Goal: Task Accomplishment & Management: Use online tool/utility

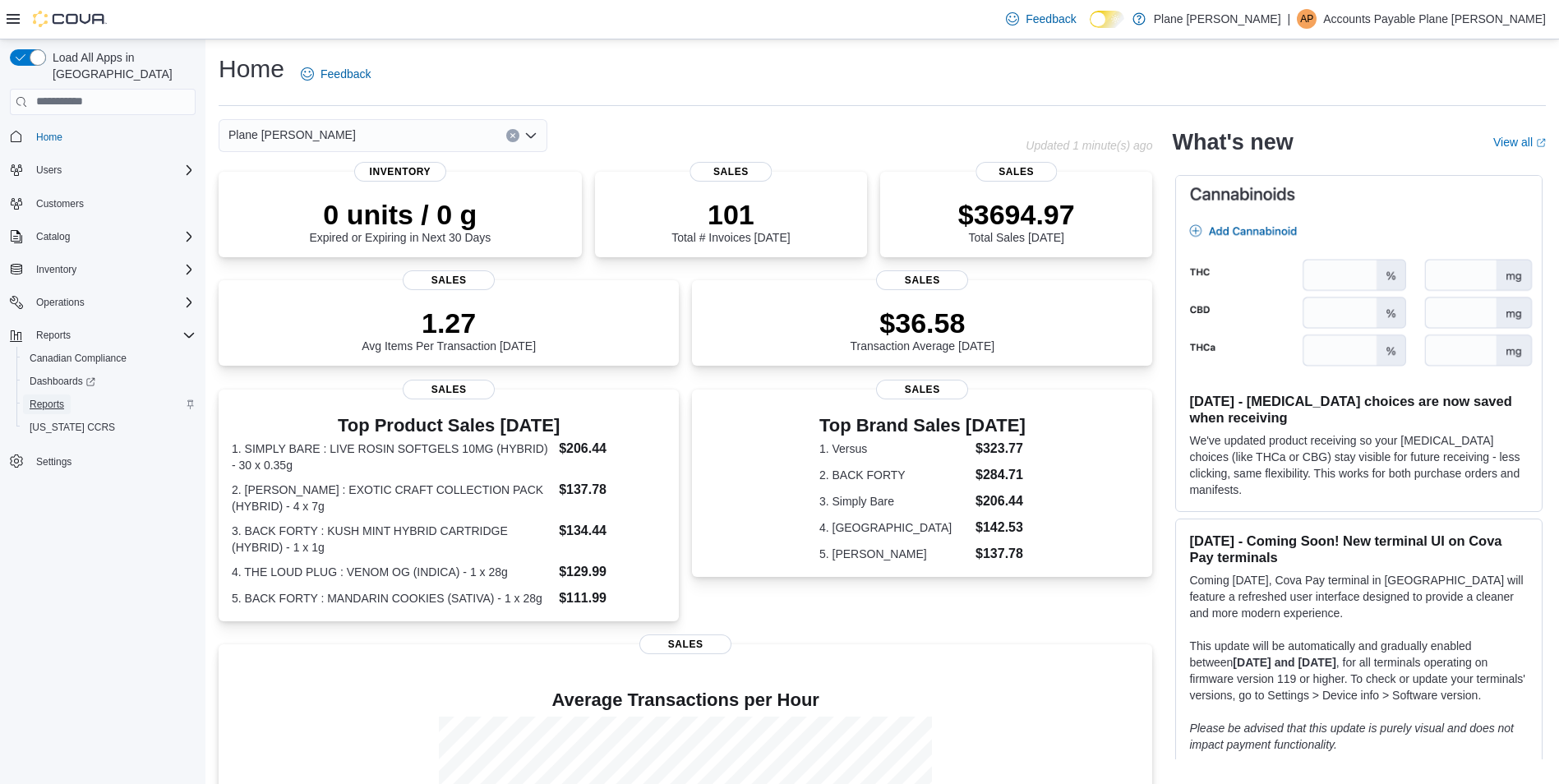
click at [56, 398] on span "Reports" at bounding box center [47, 404] width 34 height 14
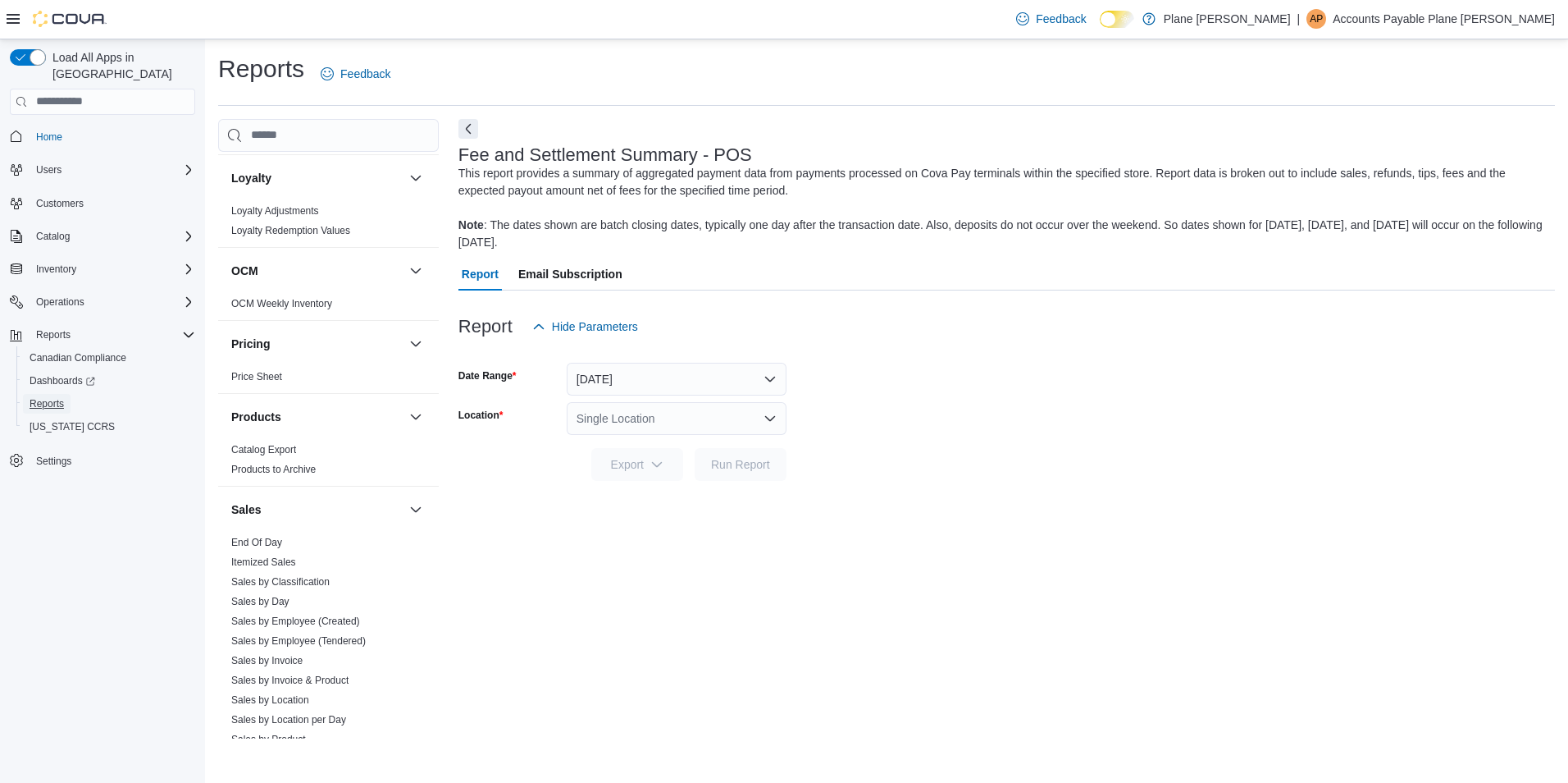
scroll to position [1239, 0]
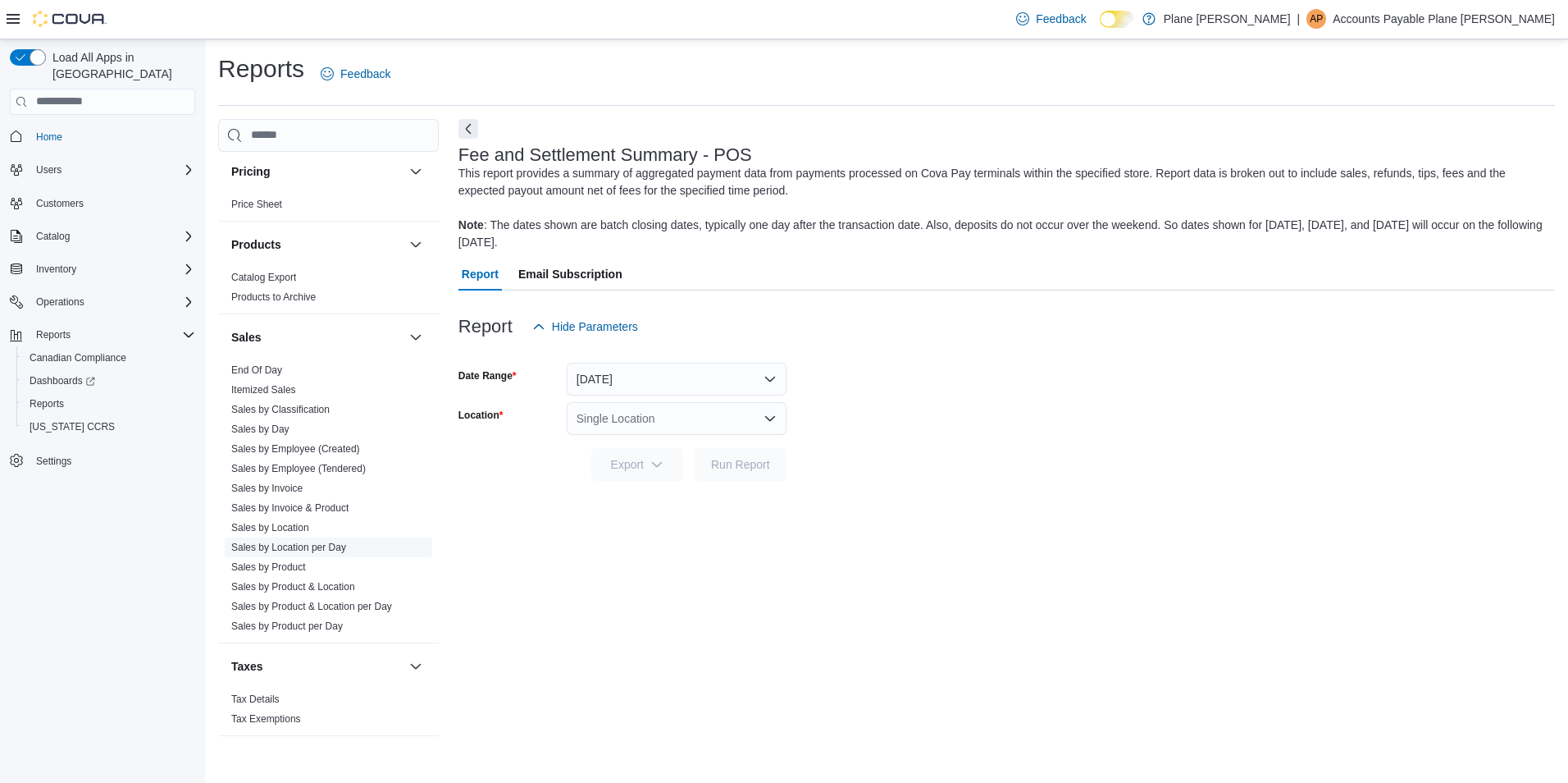
click at [304, 541] on span "Sales by Location per Day" at bounding box center [289, 547] width 115 height 14
click at [331, 541] on span "Sales by Location per Day" at bounding box center [289, 547] width 115 height 14
click at [283, 542] on link "Sales by Location per Day" at bounding box center [289, 547] width 115 height 12
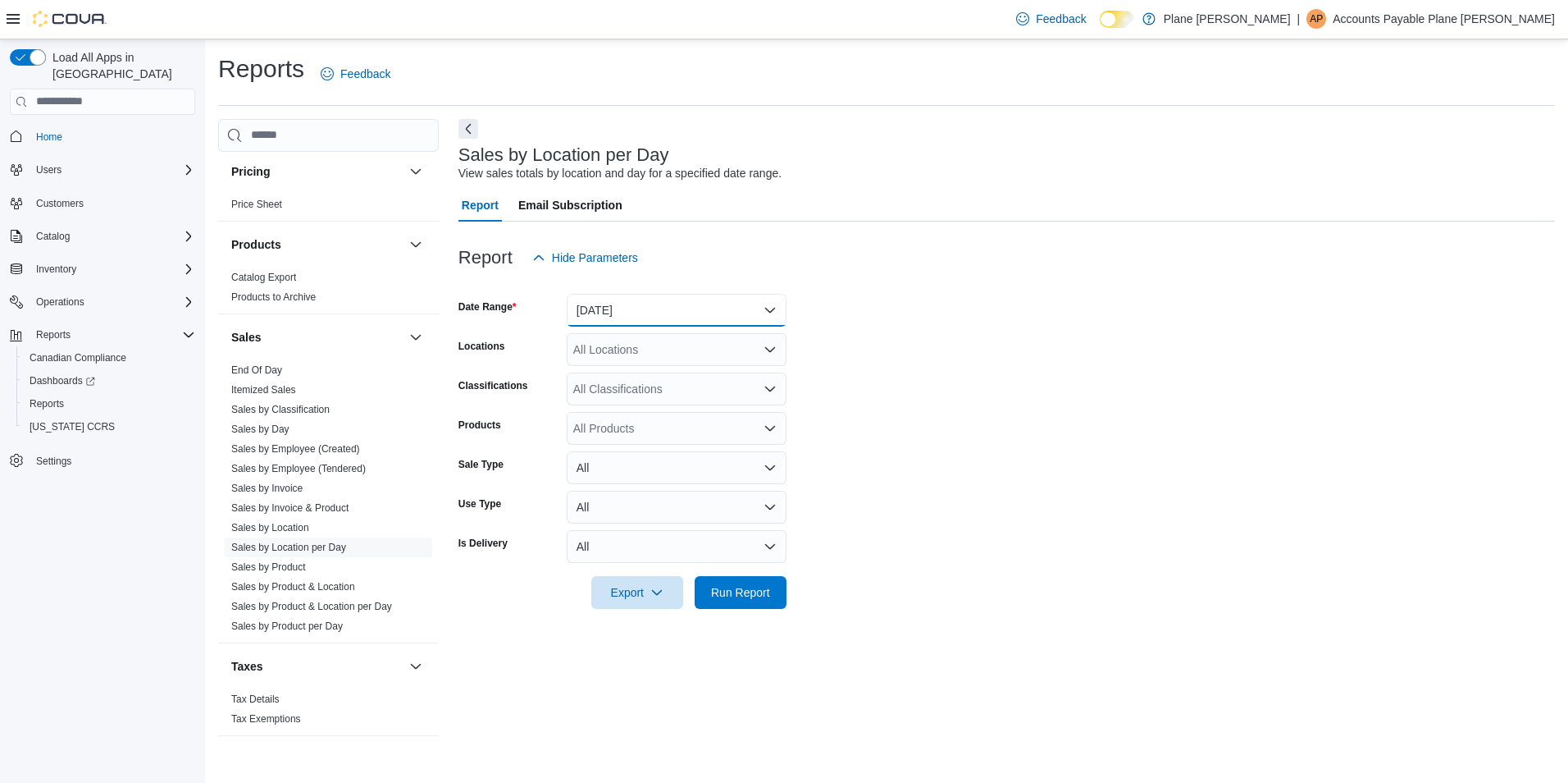
click at [690, 295] on button "[DATE]" at bounding box center [676, 310] width 220 height 32
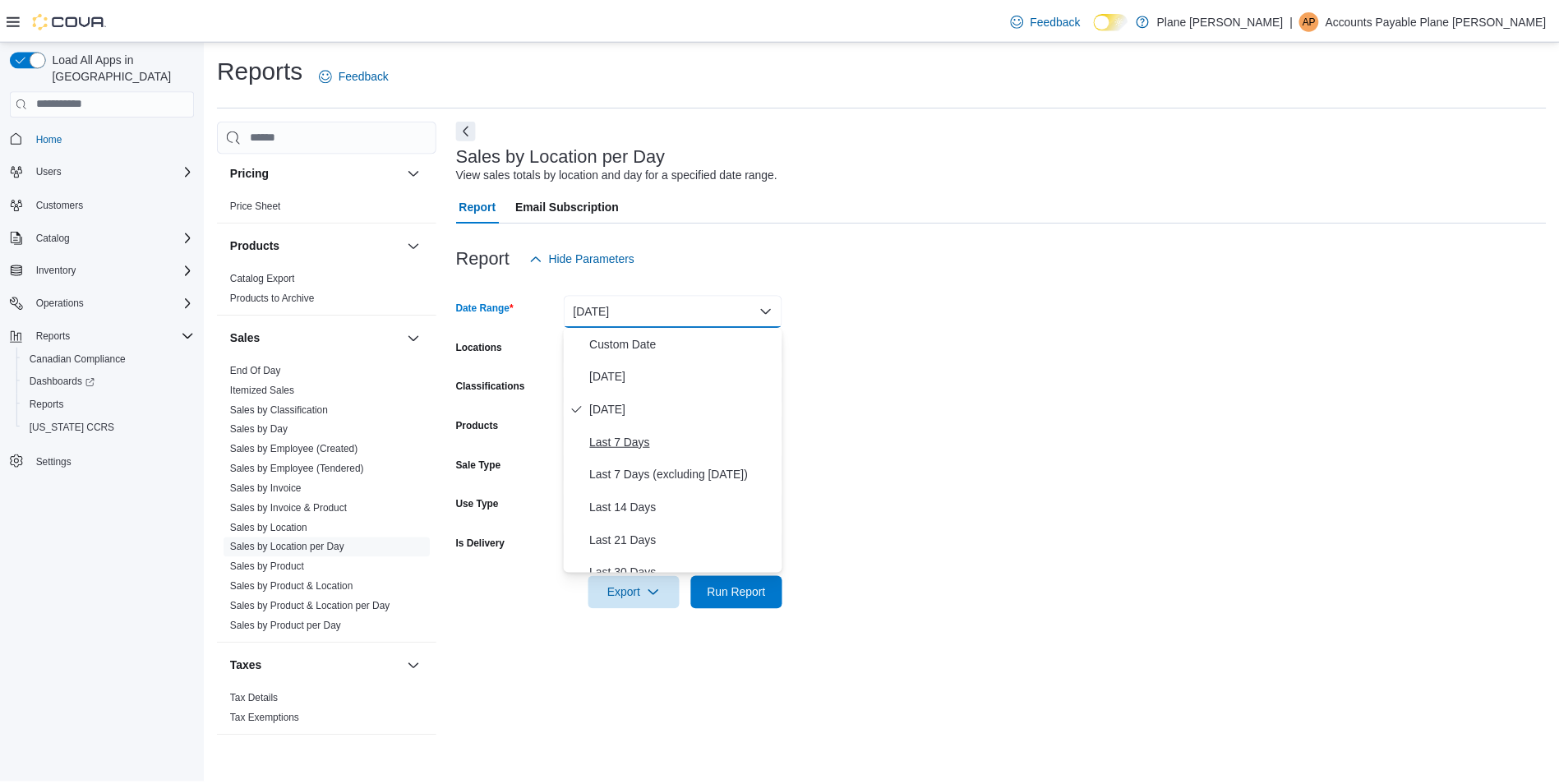
scroll to position [164, 0]
click at [641, 475] on span "Last Month" at bounding box center [687, 475] width 188 height 20
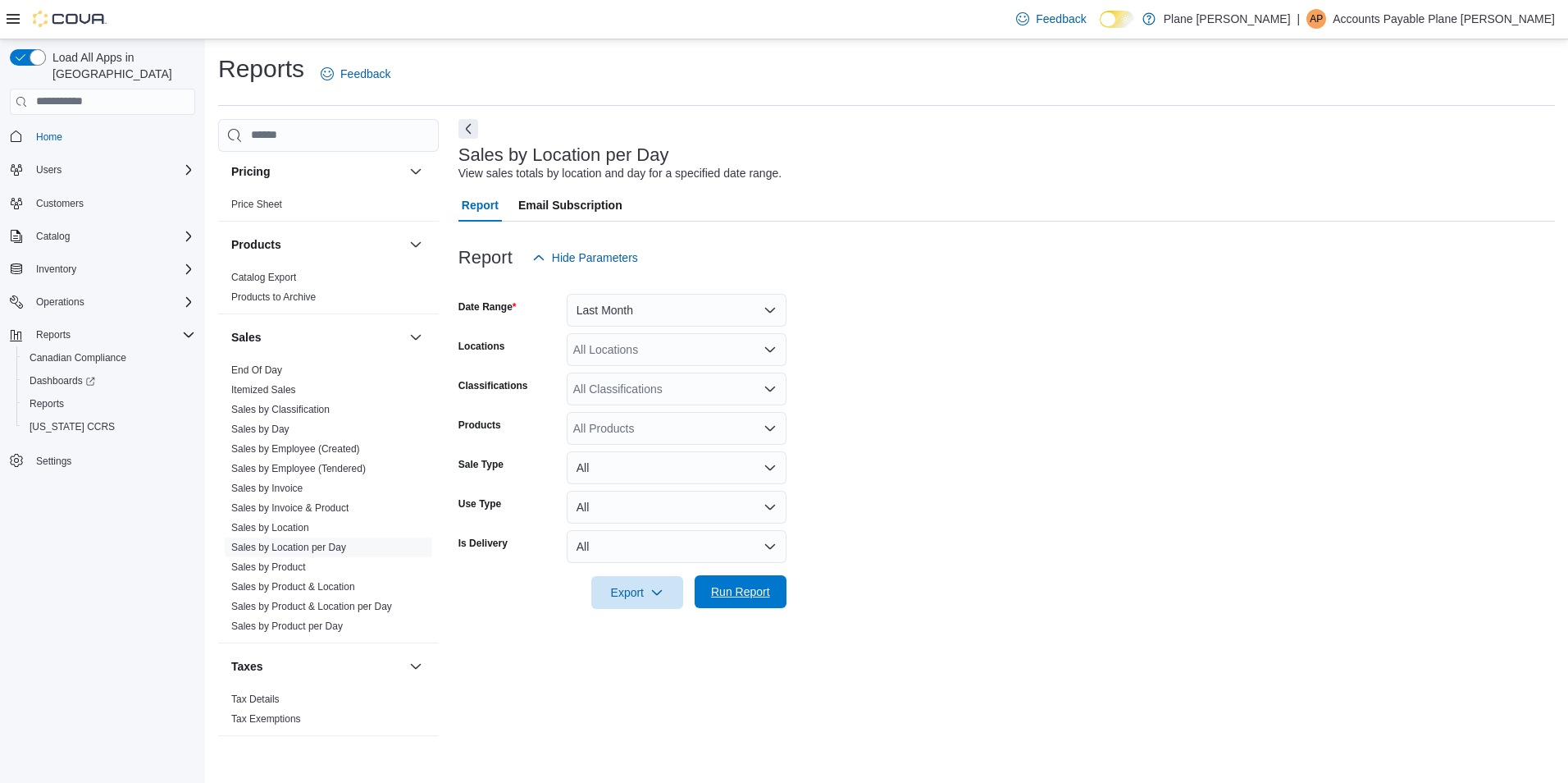
click at [731, 594] on span "Run Report" at bounding box center [741, 592] width 59 height 16
click at [599, 297] on button "Last Month" at bounding box center [676, 310] width 220 height 32
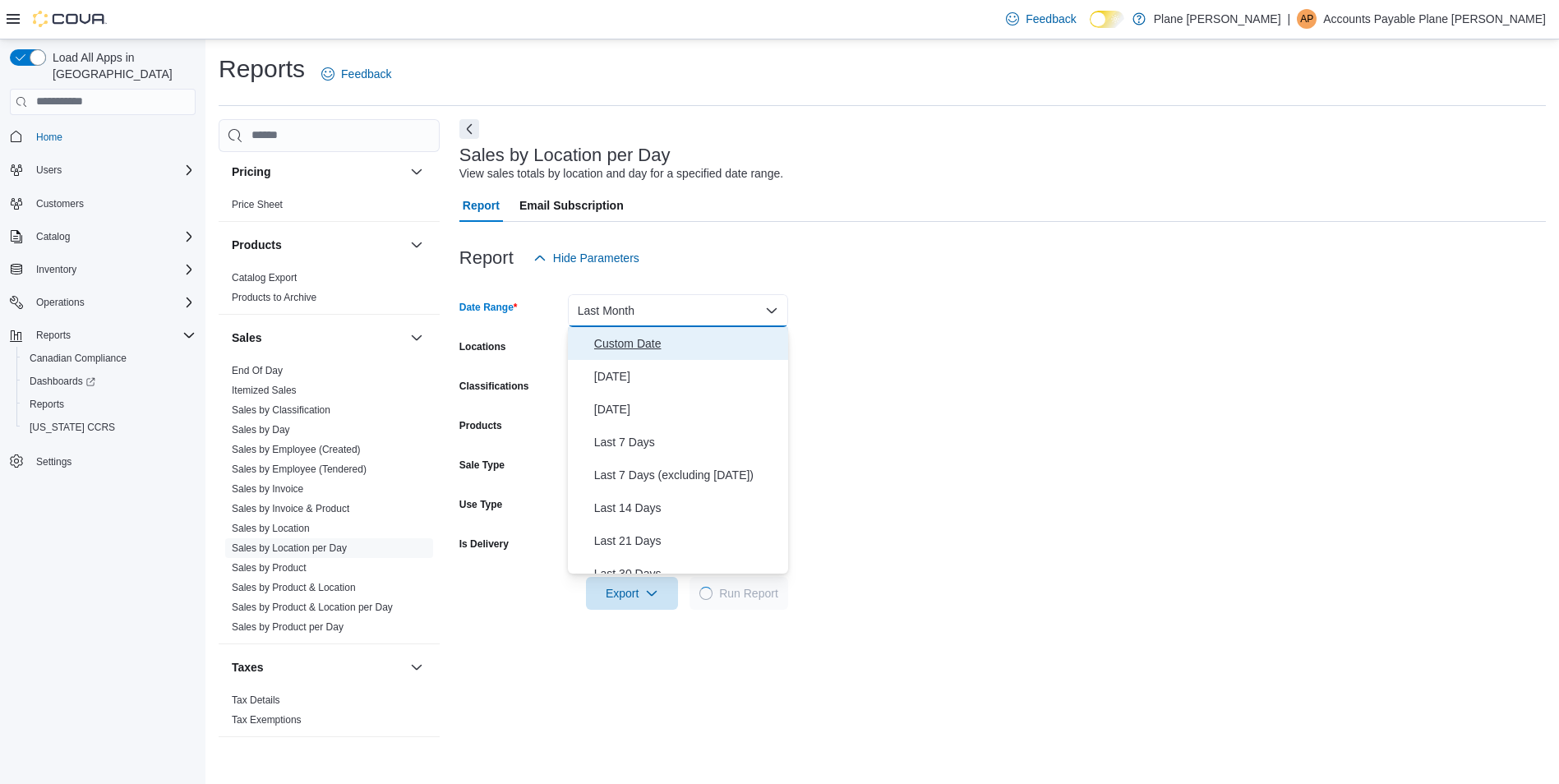
click at [632, 339] on span "Custom Date" at bounding box center [687, 344] width 188 height 20
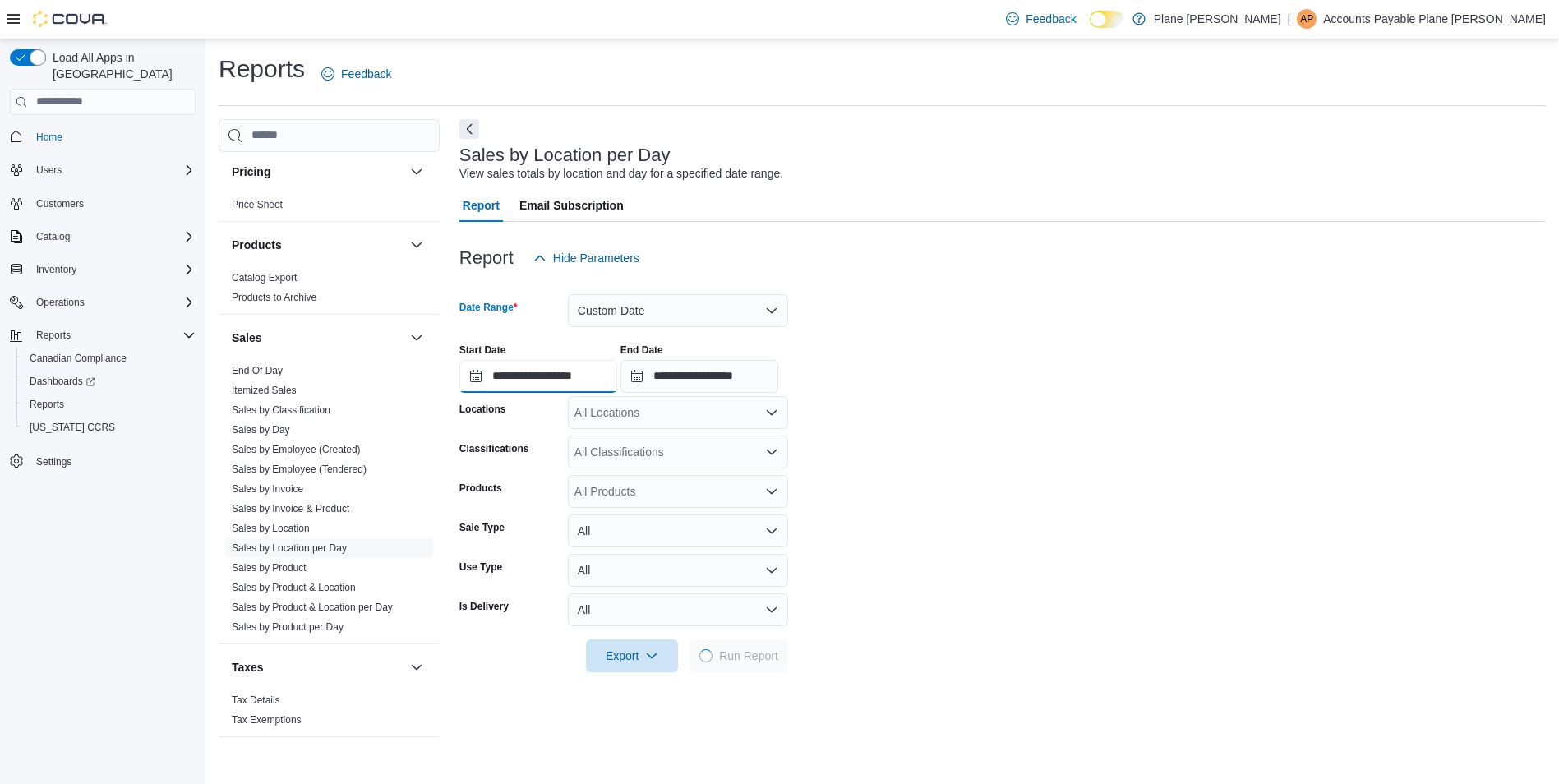
click at [577, 376] on input "**********" at bounding box center [538, 376] width 158 height 32
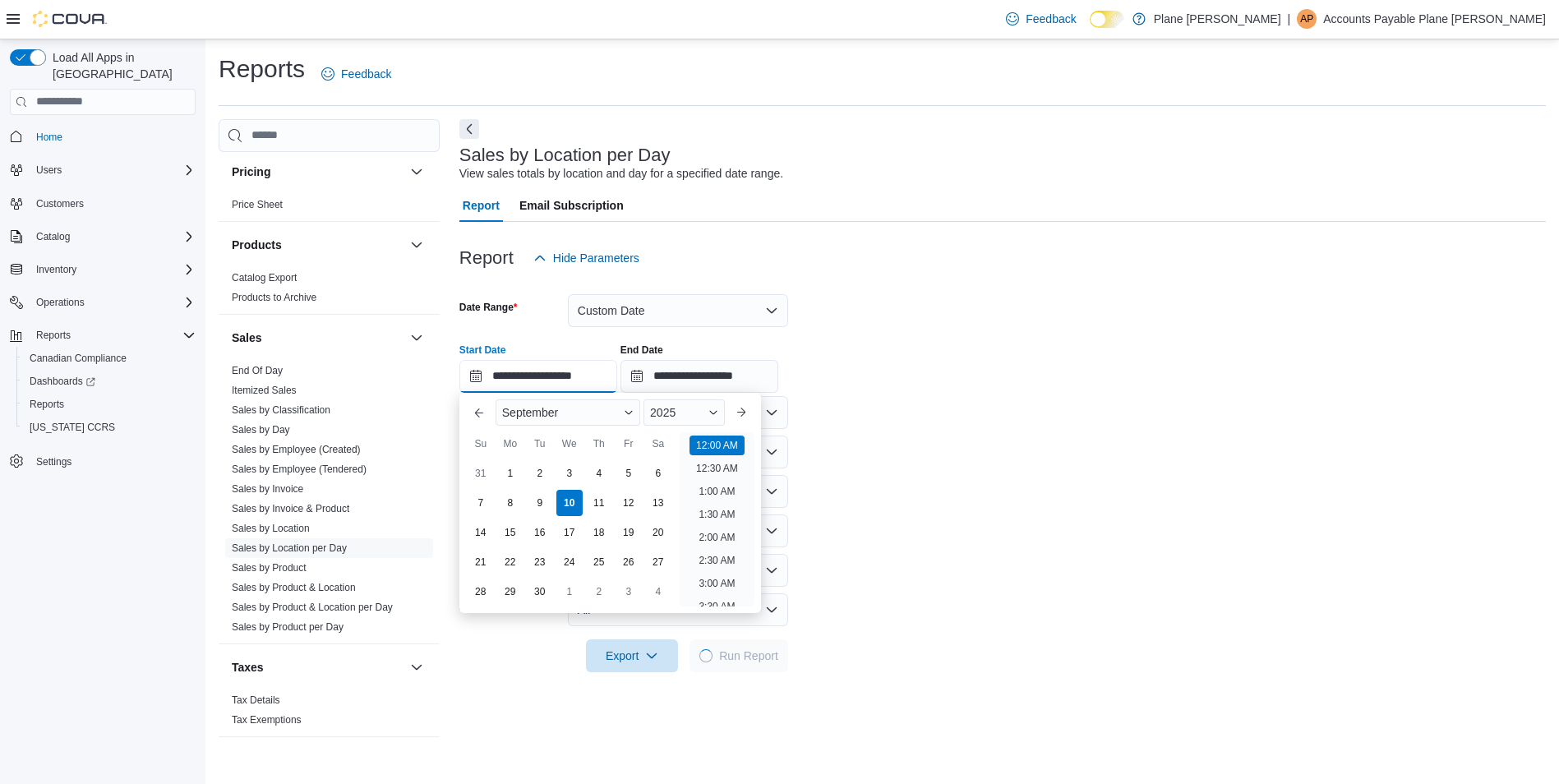
scroll to position [51, 0]
click at [475, 411] on button "Previous Month" at bounding box center [478, 412] width 26 height 26
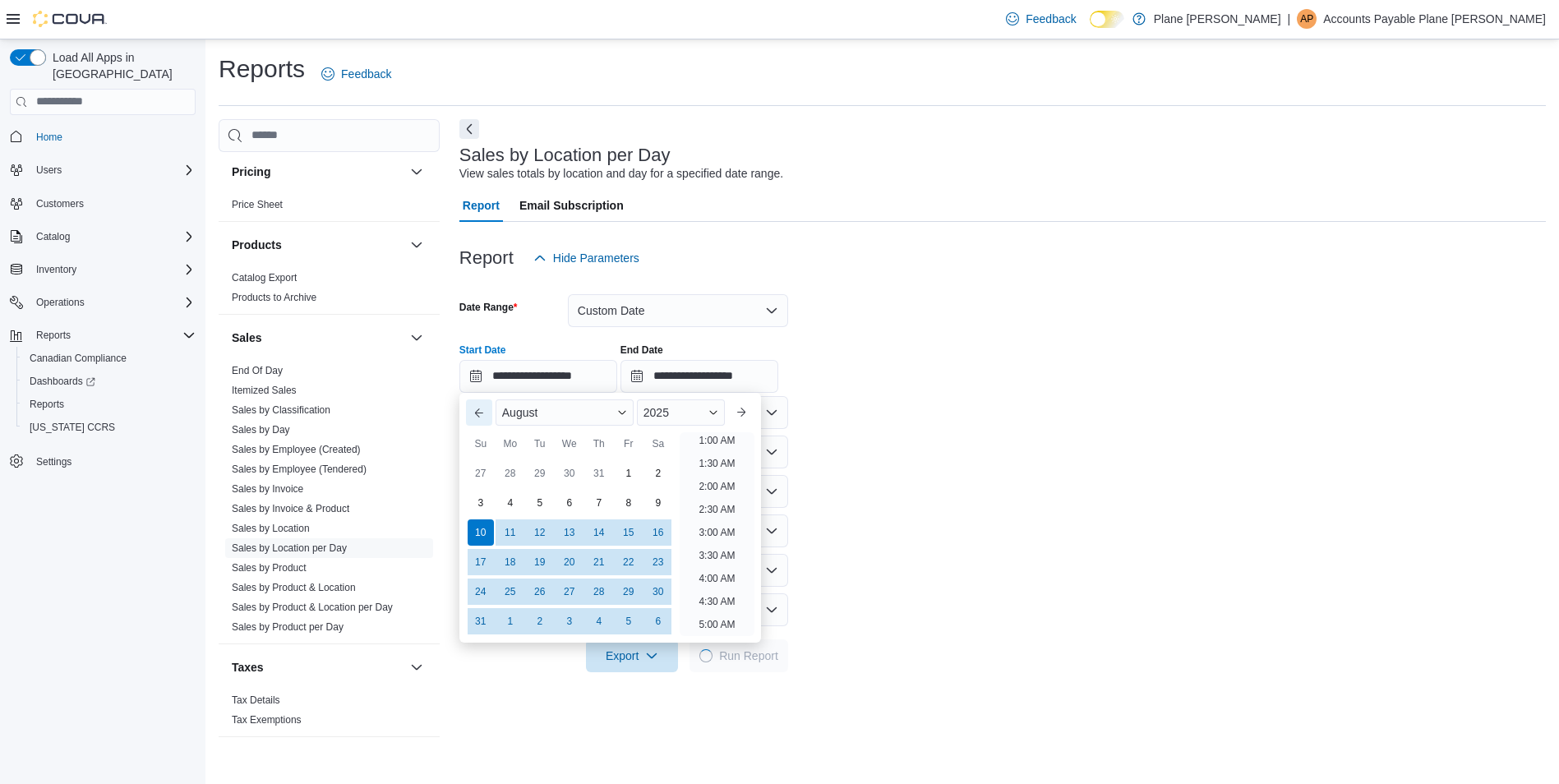
scroll to position [4, 0]
click at [631, 468] on div "1" at bounding box center [628, 473] width 29 height 29
type input "**********"
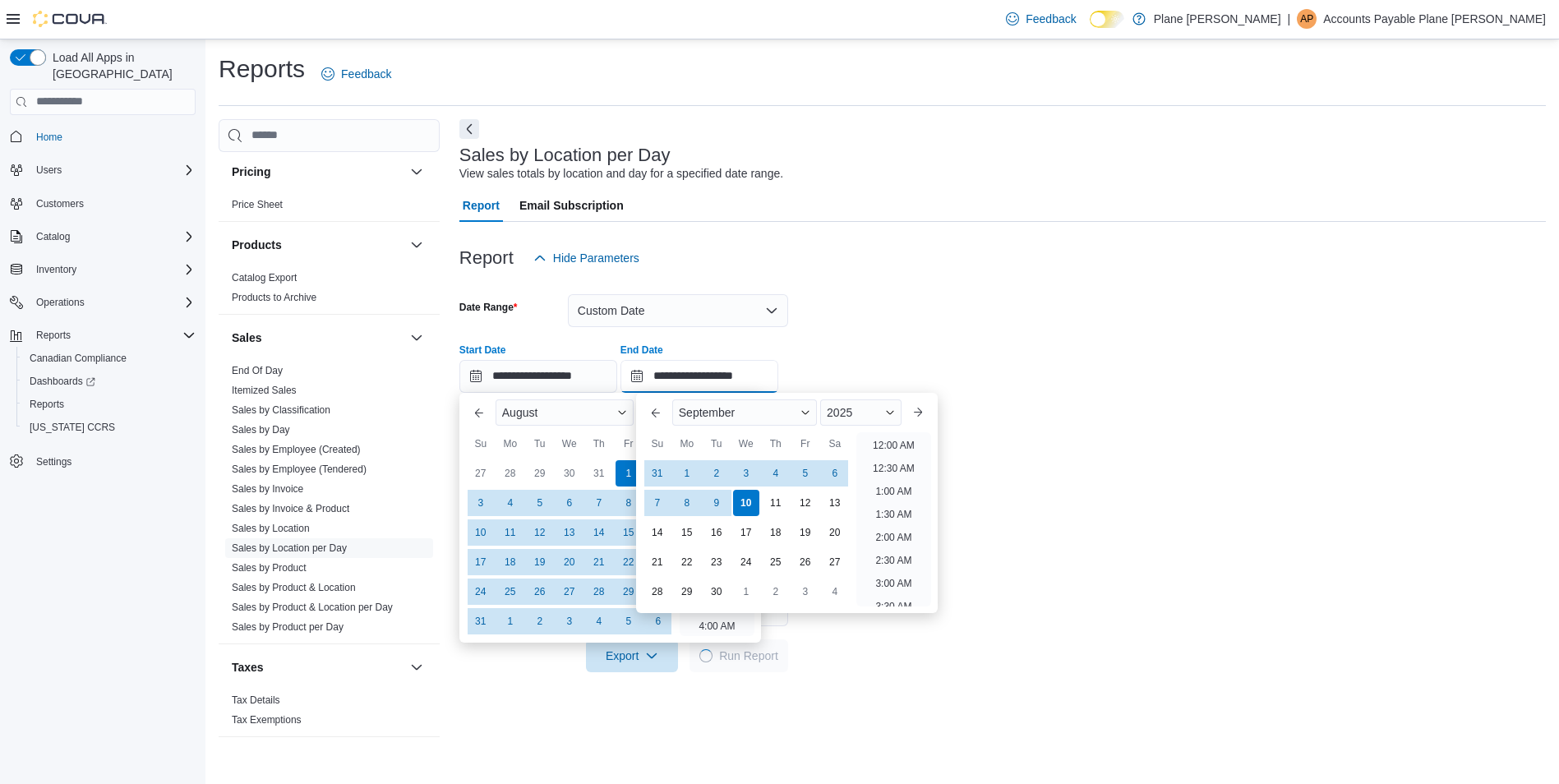
click at [716, 382] on input "**********" at bounding box center [699, 376] width 158 height 32
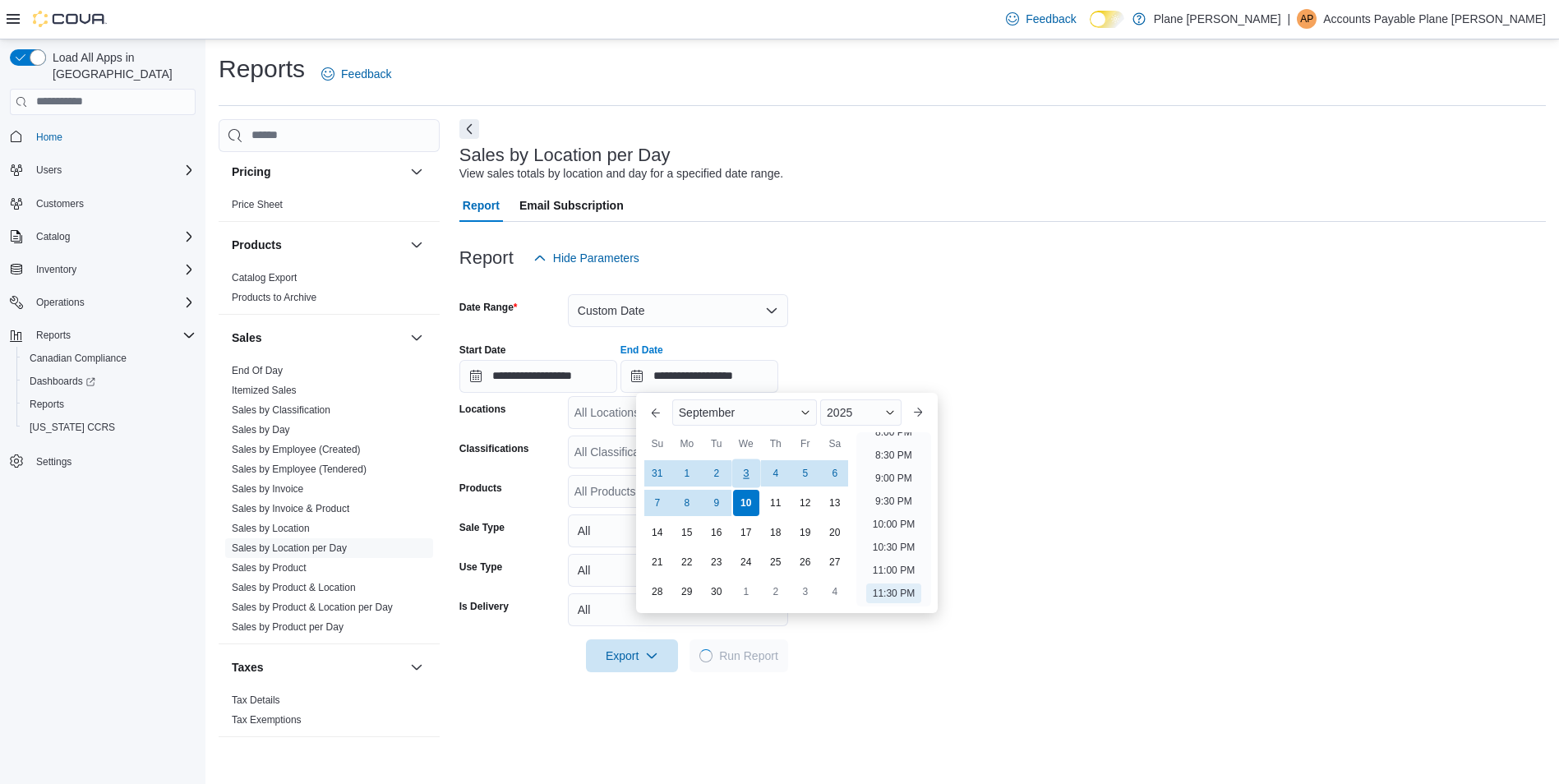
click at [743, 466] on div "3" at bounding box center [746, 473] width 29 height 29
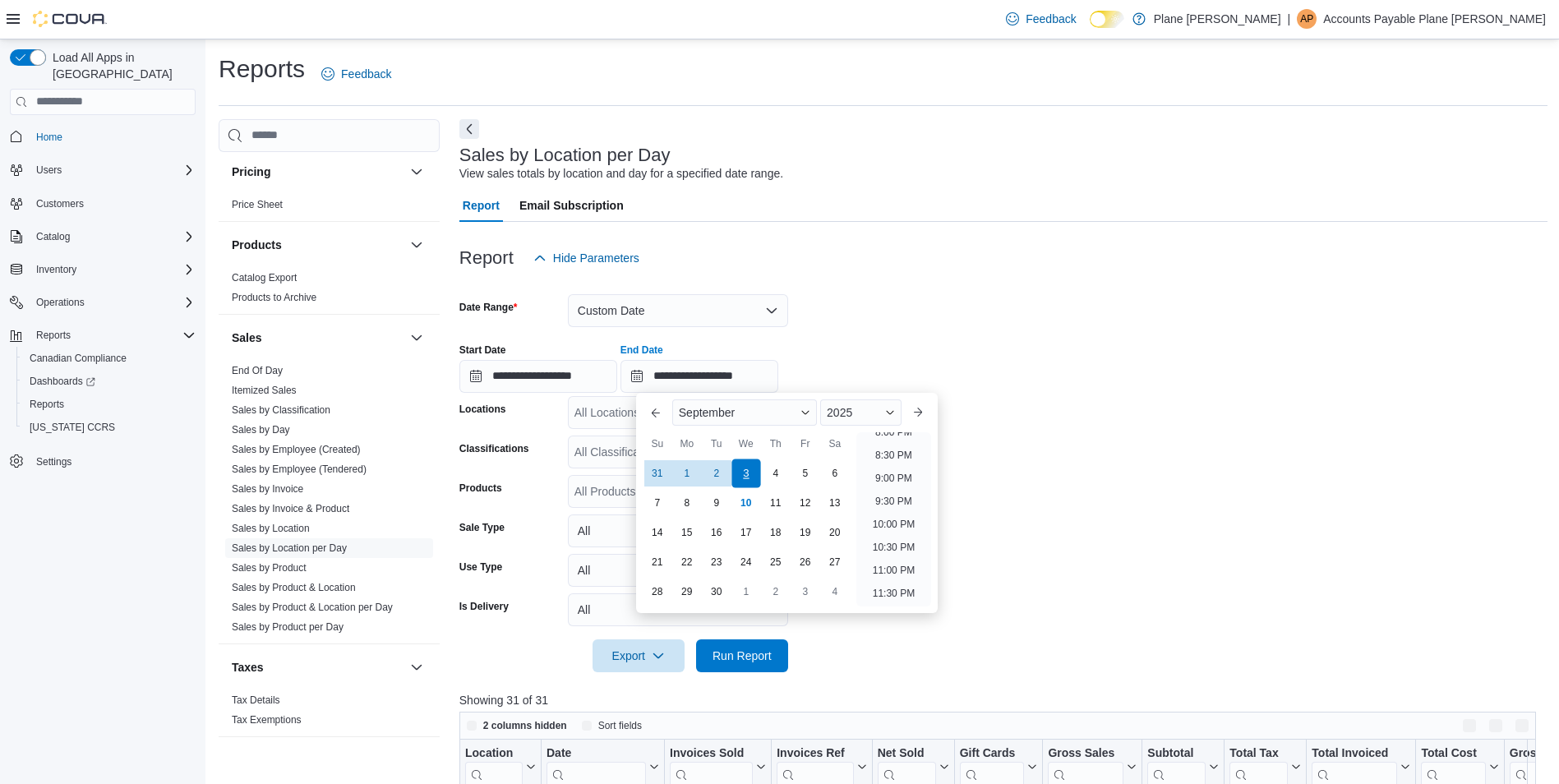
type input "**********"
click at [743, 469] on div "3" at bounding box center [746, 473] width 29 height 29
click at [953, 333] on div "**********" at bounding box center [1003, 361] width 1088 height 62
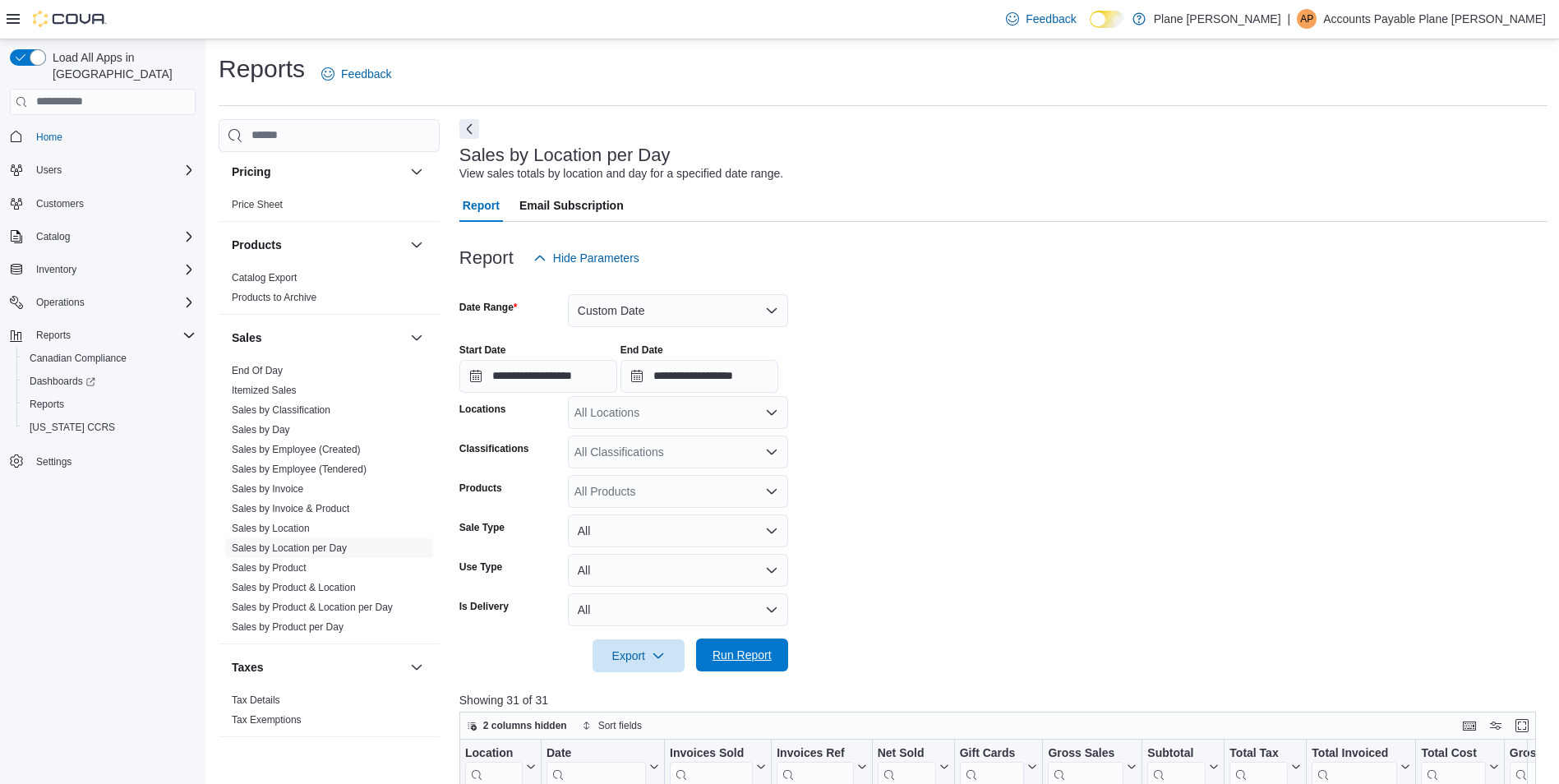
click at [742, 652] on span "Run Report" at bounding box center [743, 655] width 60 height 16
click at [655, 660] on icon "button" at bounding box center [658, 655] width 14 height 14
click at [658, 563] on span "Export to Excel" at bounding box center [641, 557] width 74 height 14
drag, startPoint x: 723, startPoint y: 86, endPoint x: 317, endPoint y: 73, distance: 406.2
click at [723, 86] on div "Reports Feedback" at bounding box center [882, 73] width 1329 height 42
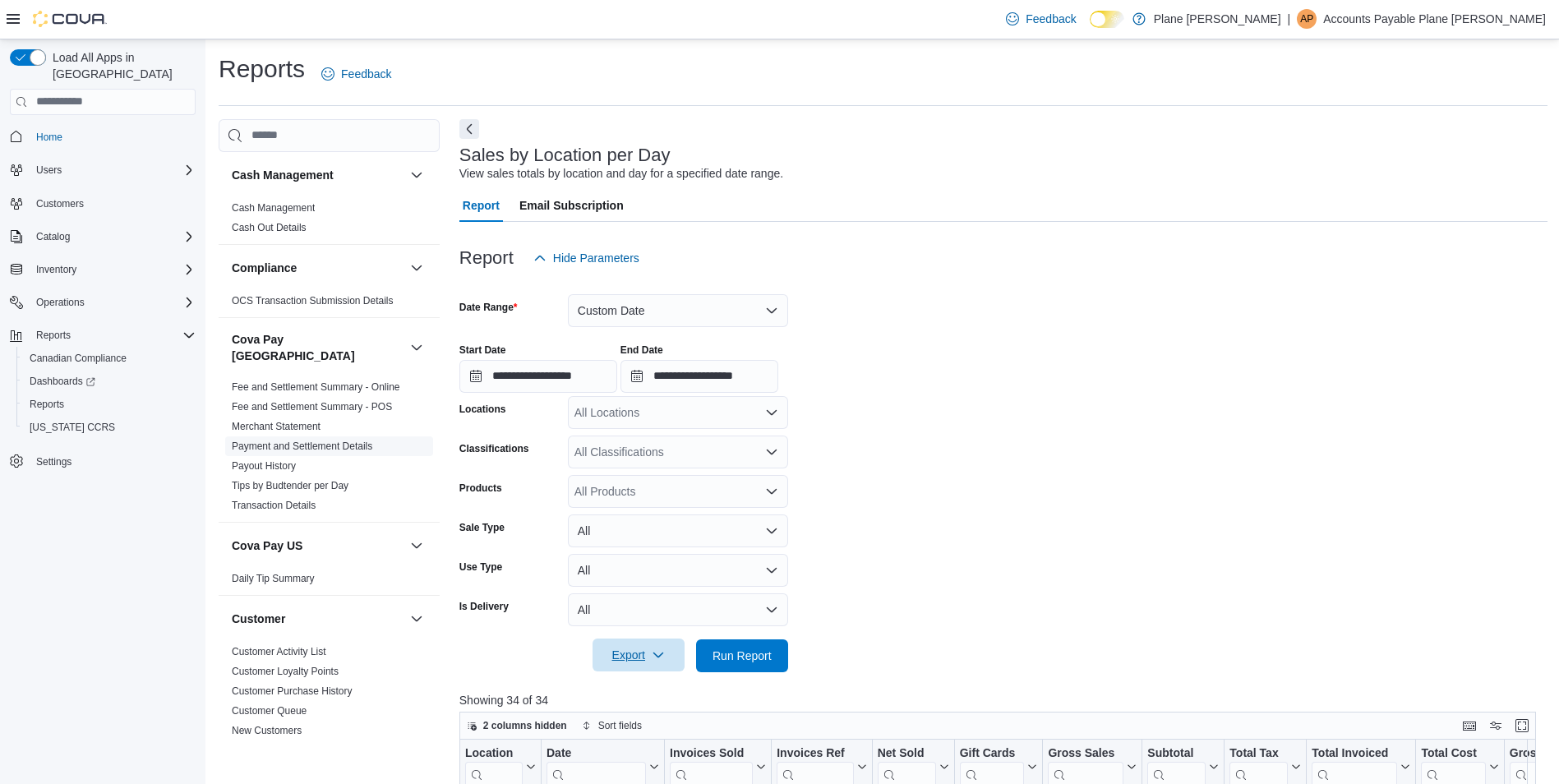
click at [286, 440] on link "Payment and Settlement Details" at bounding box center [302, 446] width 141 height 12
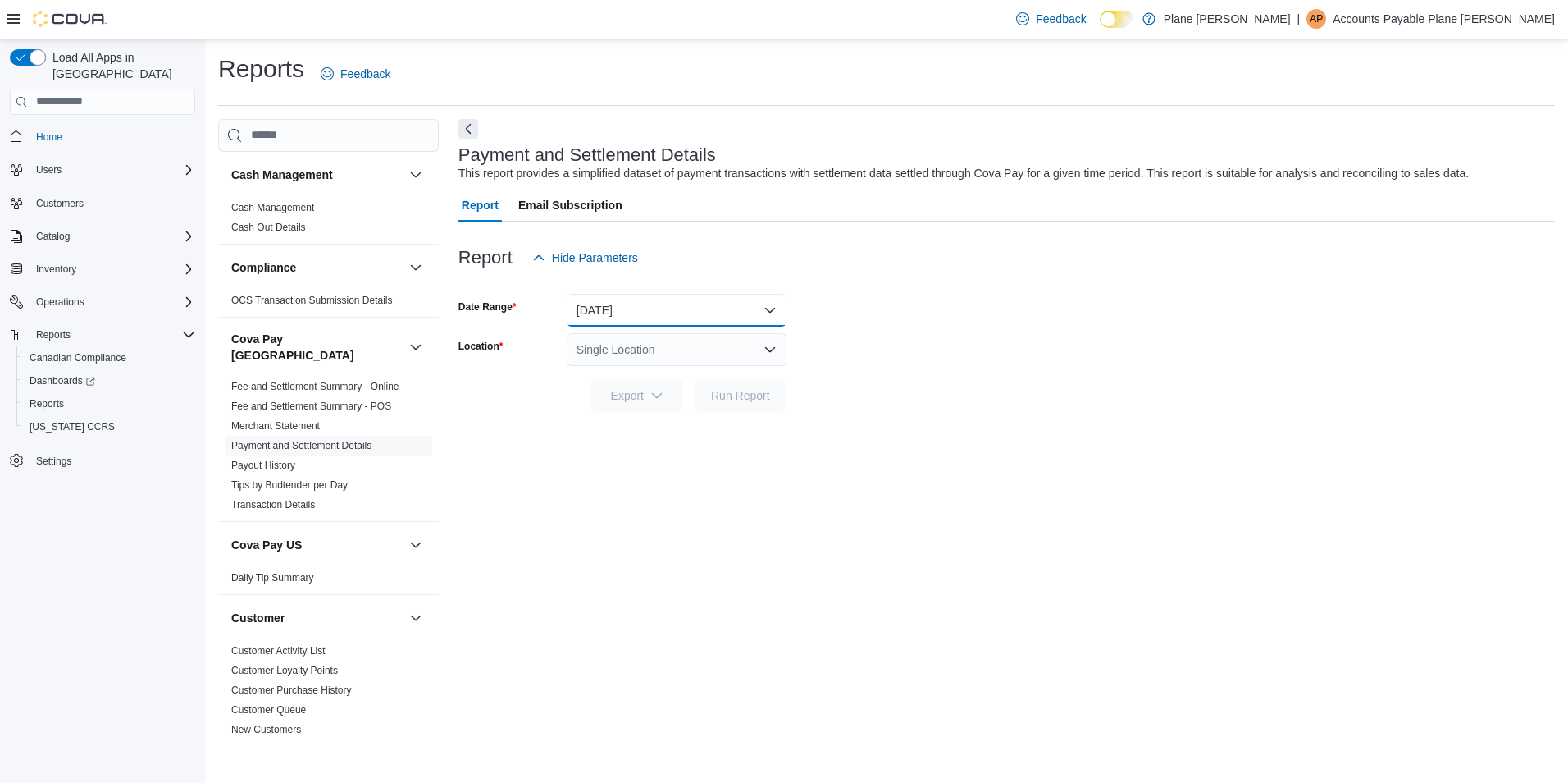
click at [642, 304] on button "[DATE]" at bounding box center [676, 310] width 220 height 32
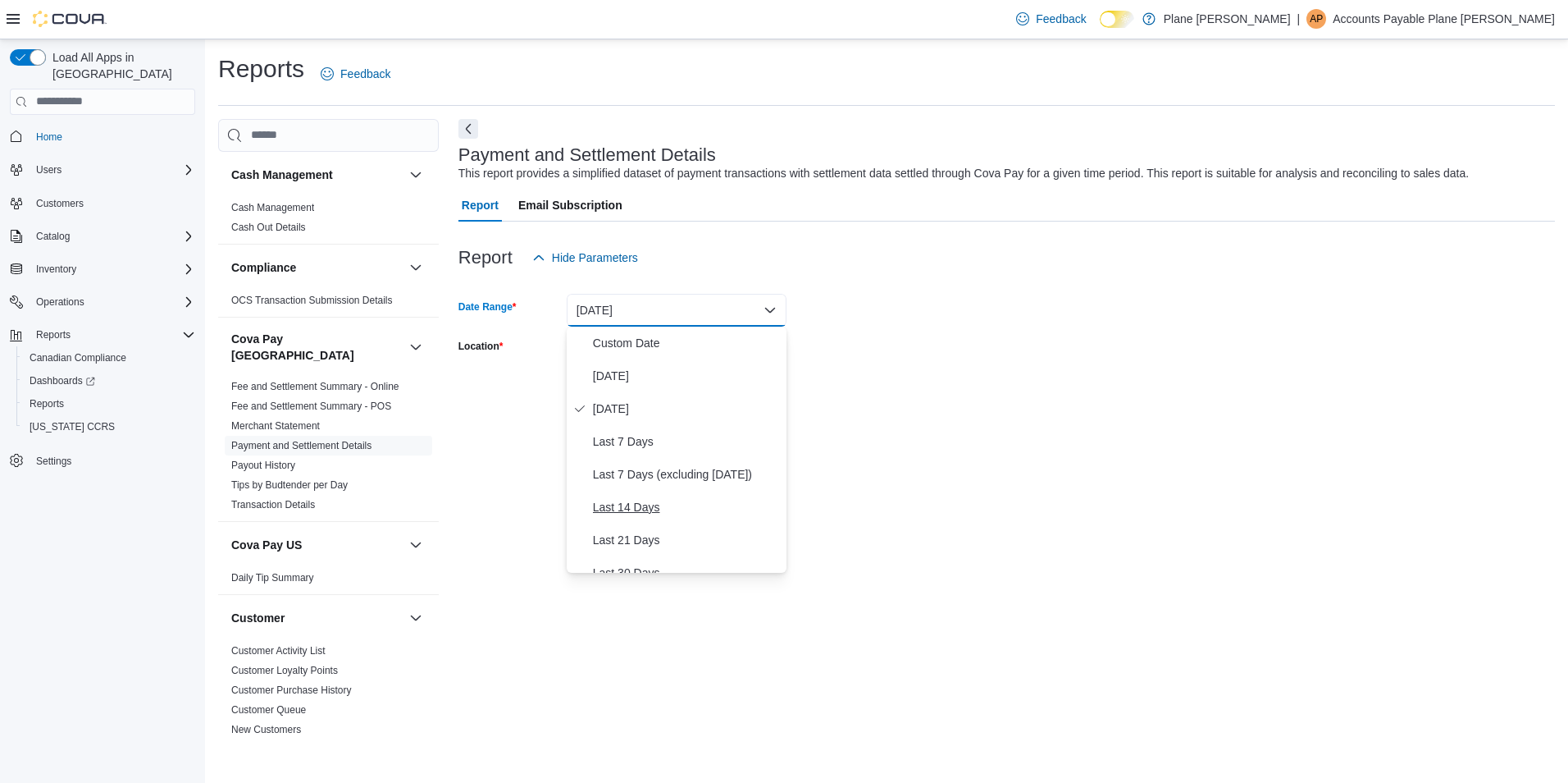
scroll to position [246, 0]
click at [639, 398] on span "Last Month" at bounding box center [686, 392] width 187 height 20
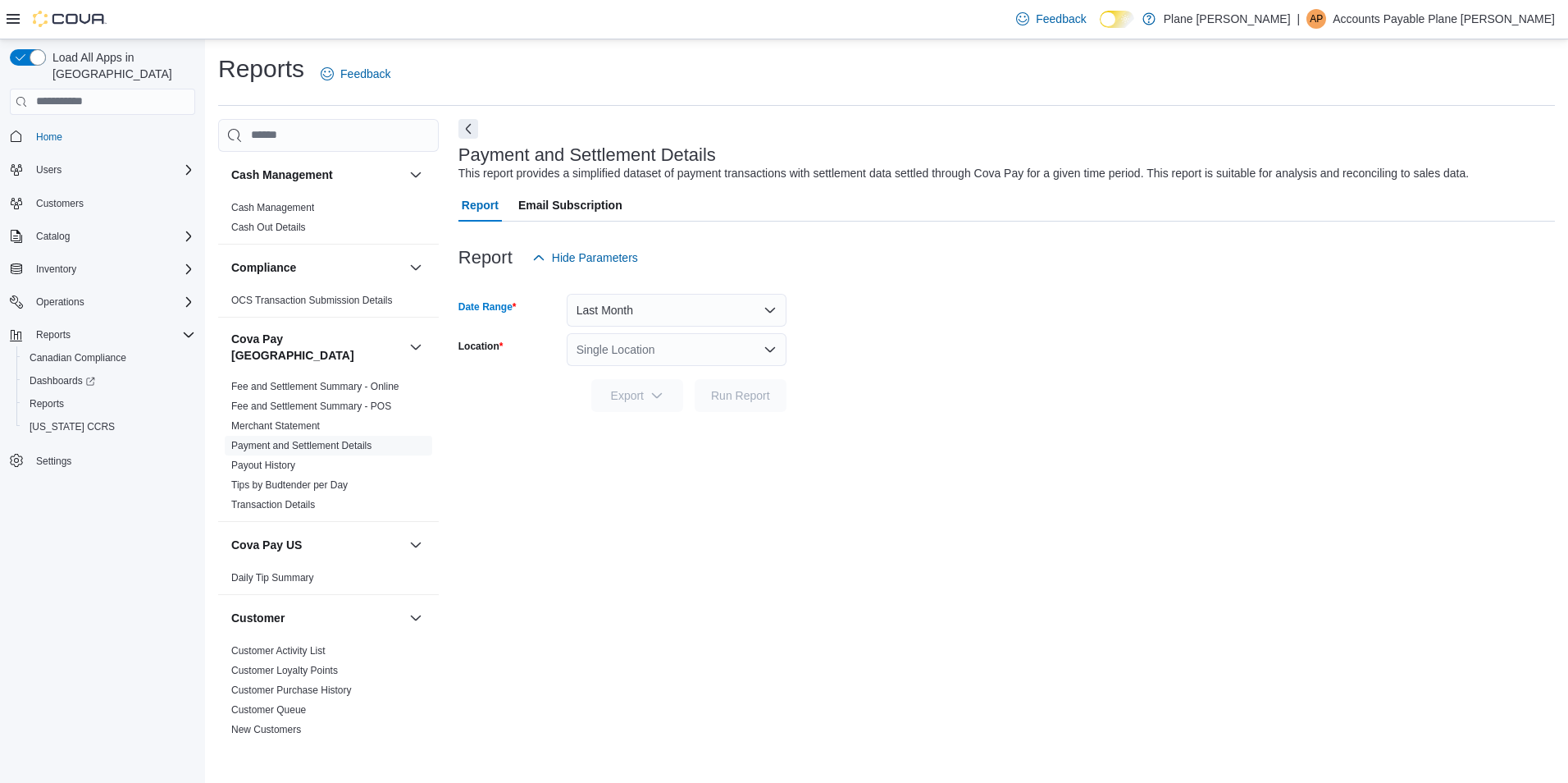
click at [699, 345] on div "Single Location" at bounding box center [676, 350] width 220 height 32
click at [639, 398] on span "[PERSON_NAME]" at bounding box center [668, 401] width 95 height 16
click at [737, 397] on span "Run Report" at bounding box center [741, 395] width 59 height 16
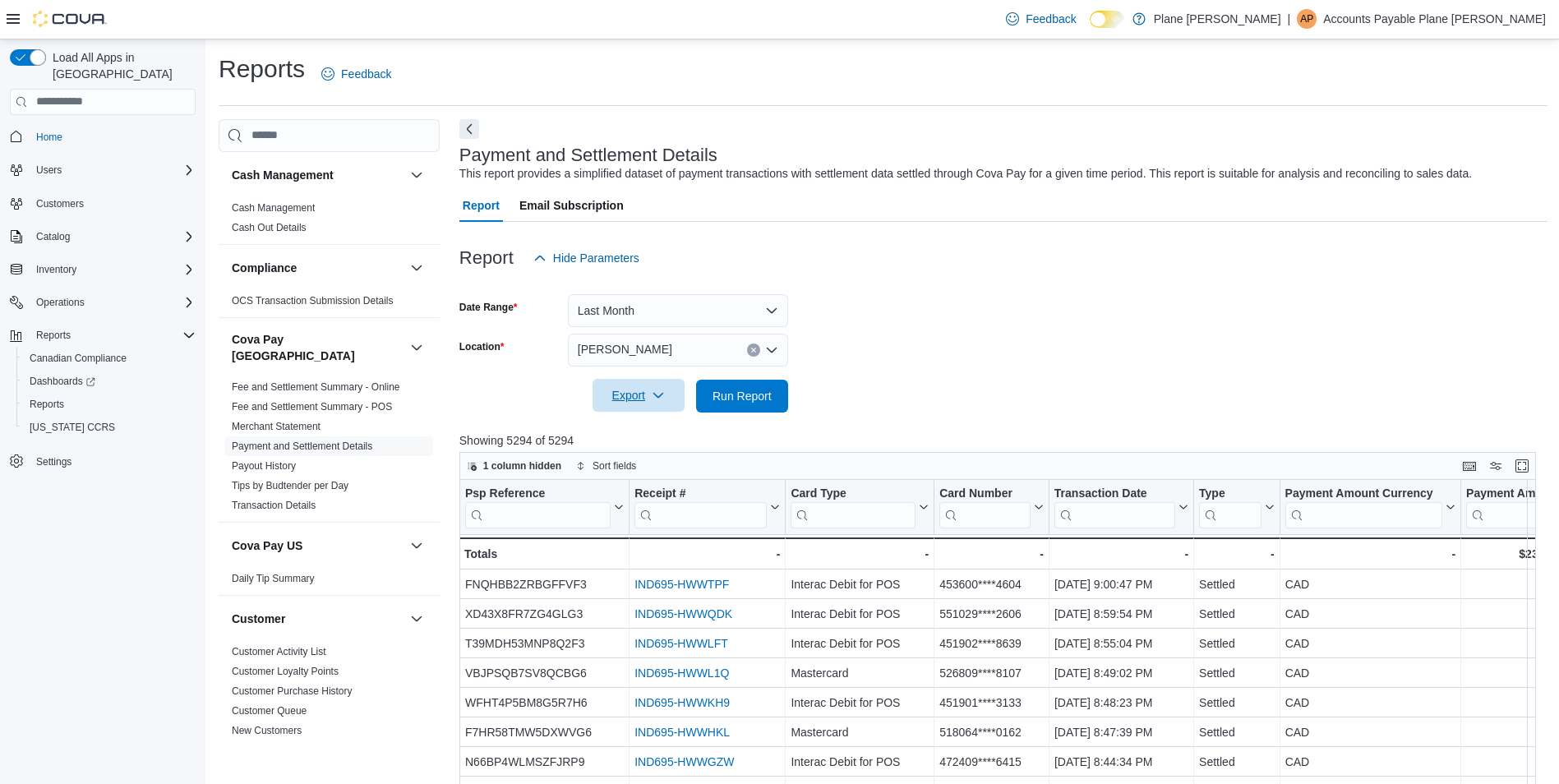
click at [660, 399] on icon "button" at bounding box center [658, 395] width 14 height 14
click at [613, 430] on span "Export to Excel" at bounding box center [641, 429] width 74 height 14
click at [1043, 97] on div "Reports Feedback" at bounding box center [882, 78] width 1329 height 53
click at [32, 398] on span "Reports" at bounding box center [47, 404] width 34 height 14
click at [266, 382] on link "Fee and Settlement Summary - Online" at bounding box center [316, 387] width 169 height 12
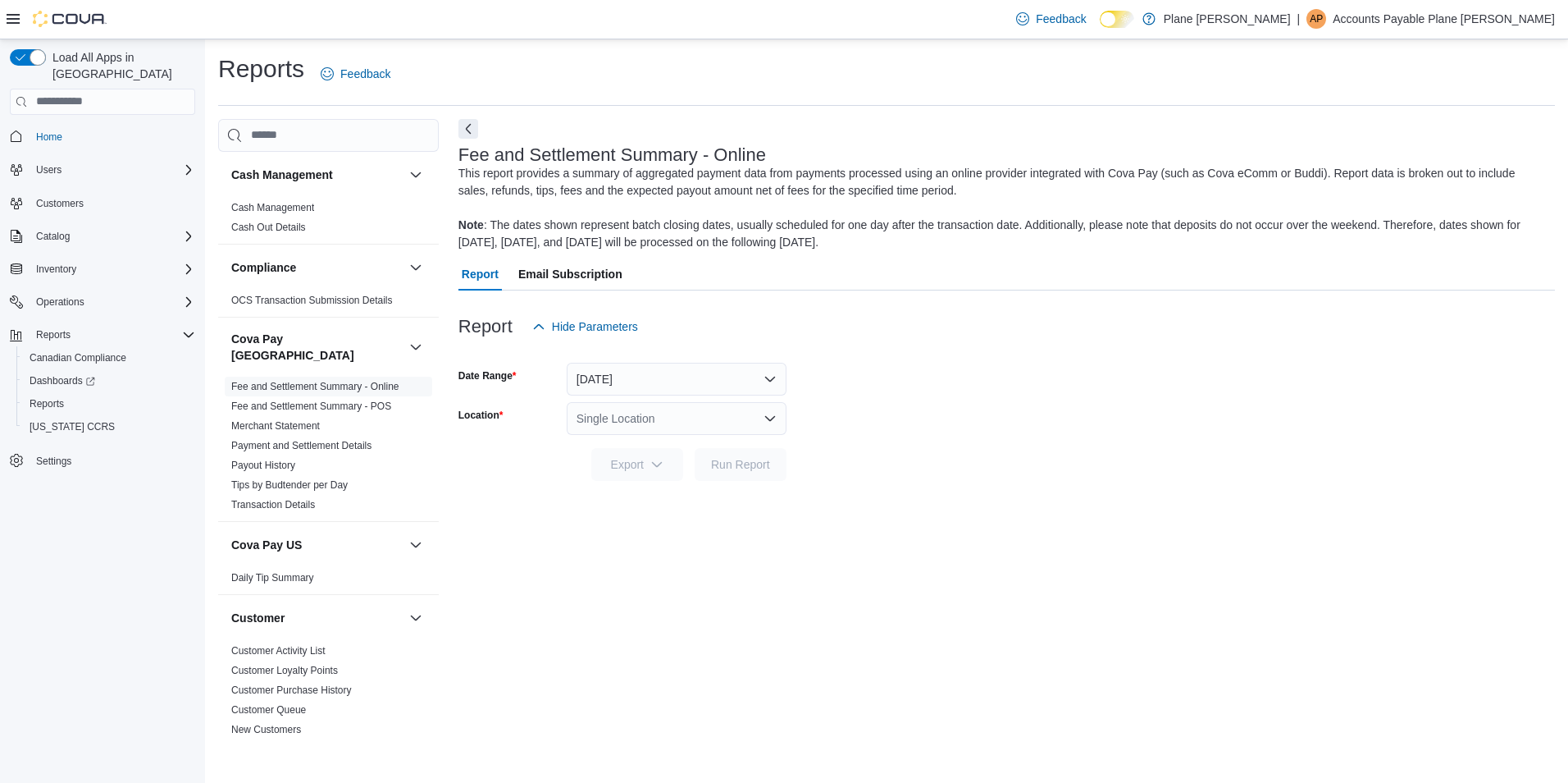
click at [1062, 78] on div "Reports Feedback" at bounding box center [886, 73] width 1337 height 42
click at [1520, 23] on p "Accounts Payable Plane [PERSON_NAME]" at bounding box center [1444, 19] width 222 height 20
click at [1434, 158] on span "Sign Out" at bounding box center [1449, 160] width 44 height 16
